Goal: Find specific page/section: Find specific page/section

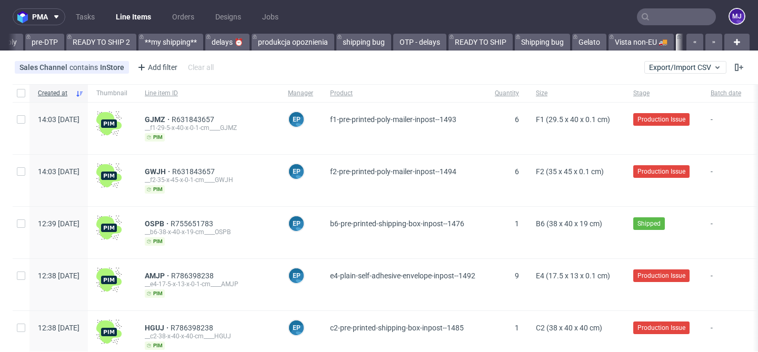
scroll to position [0, 1849]
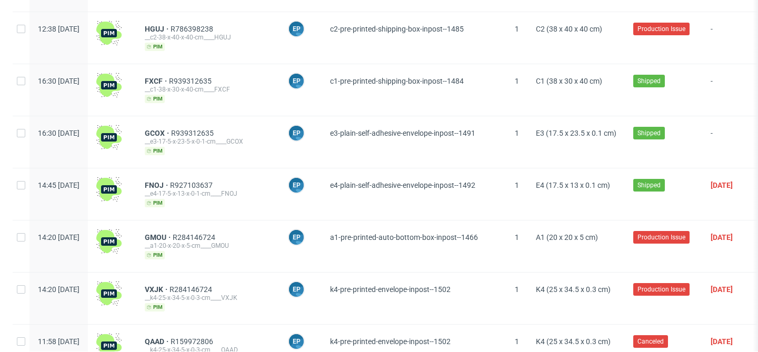
scroll to position [460, 0]
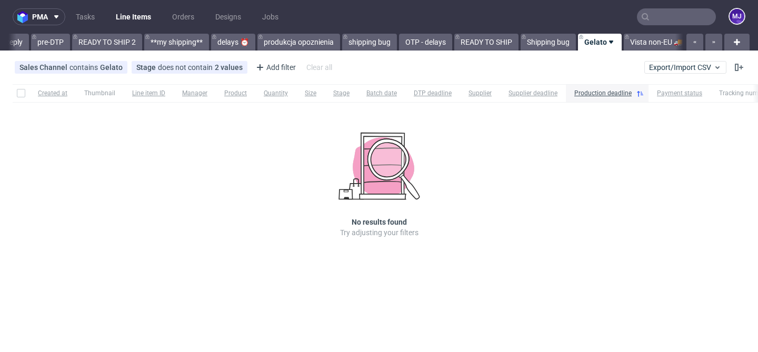
scroll to position [0, 1840]
